Goal: Complete application form

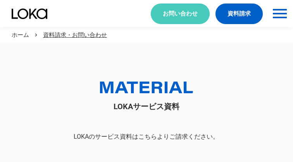
scroll to position [43, 0]
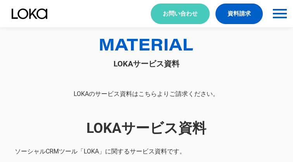
select select "その他"
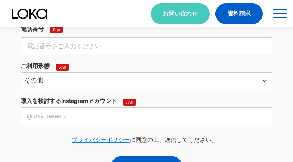
select select "その他"
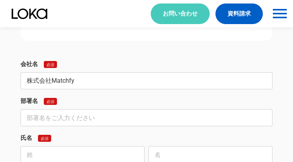
type input "株式会社Matchfy"
type input "プラットフォーム事業部"
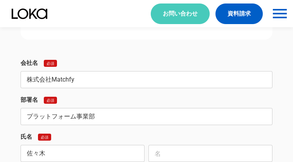
type input "佐々木"
type input "[PERSON_NAME]"
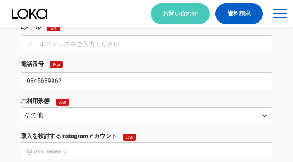
type input "0345639962"
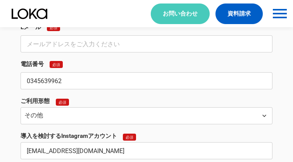
type input "[EMAIL_ADDRESS][DOMAIN_NAME]"
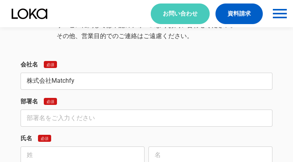
type input "株式会社Matchfy"
type input "プラットフォーム事業部"
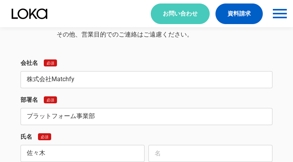
type input "佐々木"
type input "[PERSON_NAME]"
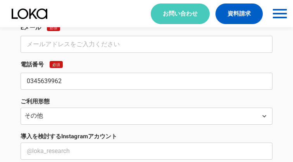
type input "0345639962"
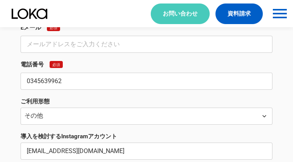
type input "[EMAIL_ADDRESS][DOMAIN_NAME]"
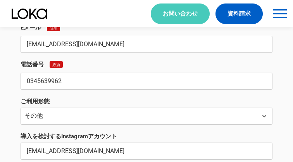
type input "[EMAIL_ADDRESS][DOMAIN_NAME]"
type textarea "lore・ipsumdolo sit、ametc・adipiscingelit「SeddoeiuSmodt」incididuntutlab、etdolorem…"
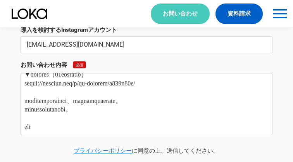
scroll to position [0, 0]
